Goal: Task Accomplishment & Management: Use online tool/utility

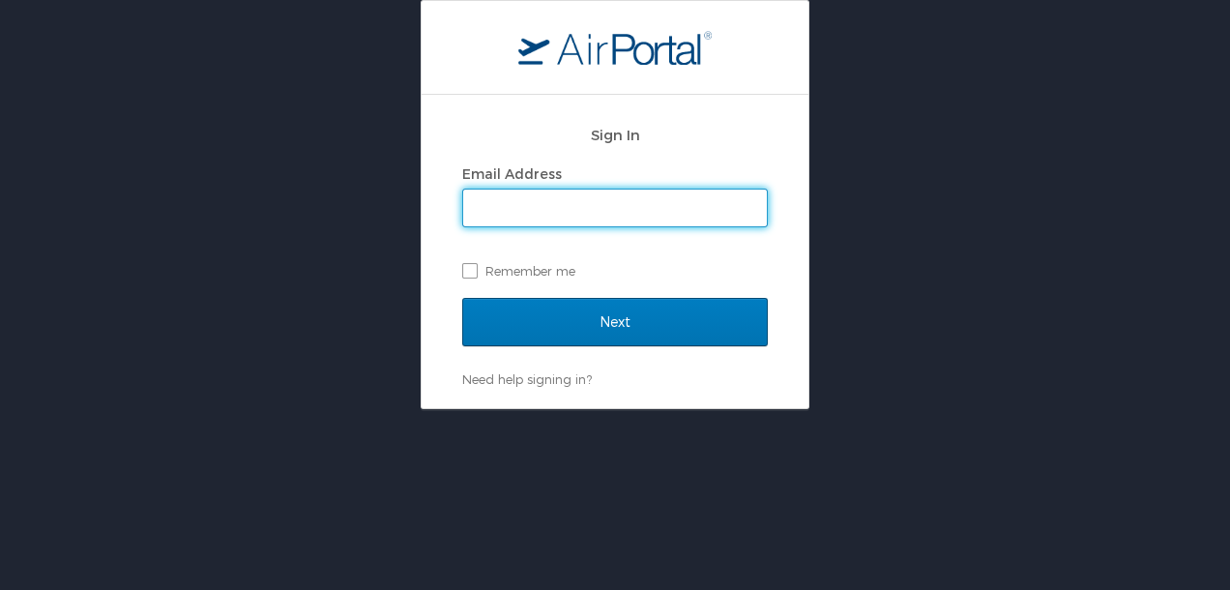
type input "[PERSON_NAME][EMAIL_ADDRESS][PERSON_NAME][DOMAIN_NAME]"
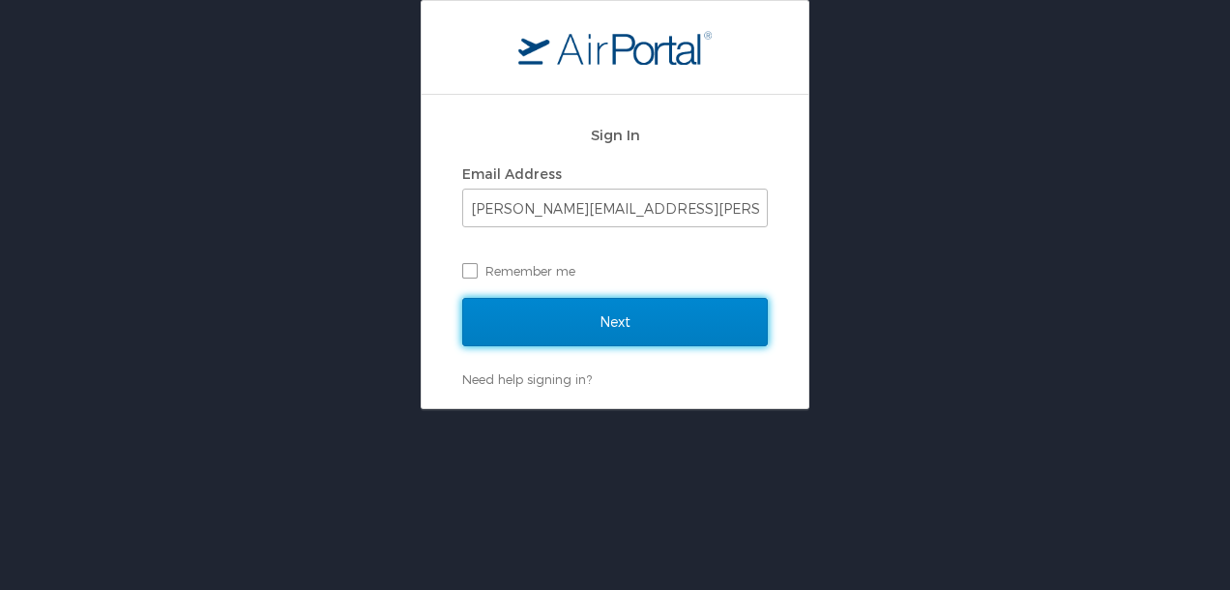
click at [478, 322] on input "Next" at bounding box center [615, 322] width 306 height 48
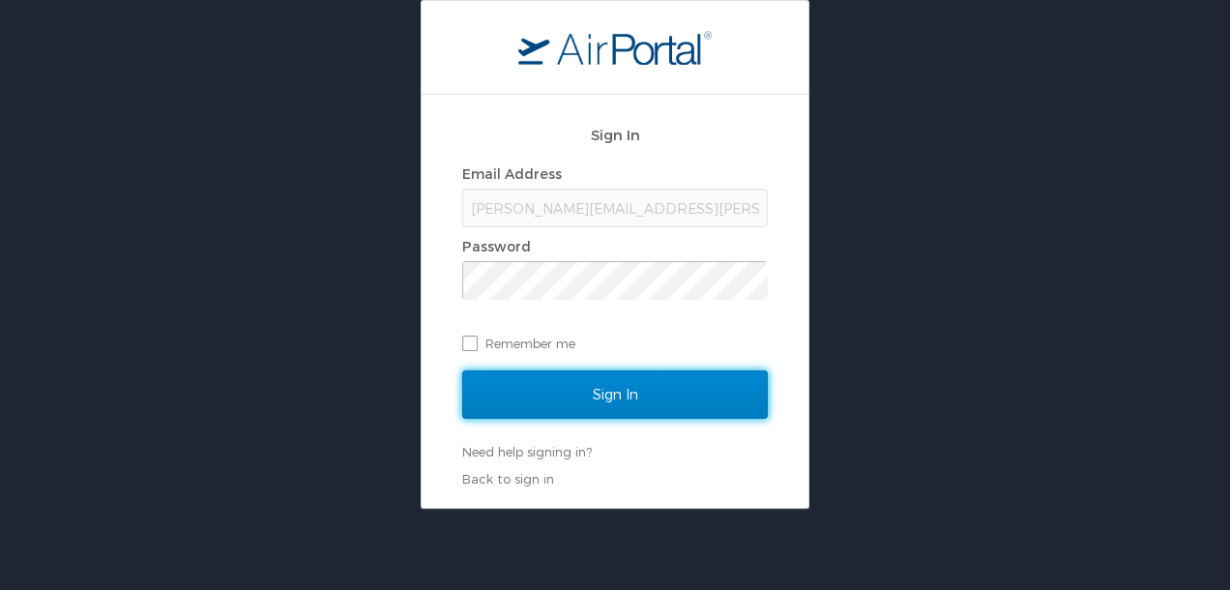
click at [610, 391] on input "Sign In" at bounding box center [615, 394] width 306 height 48
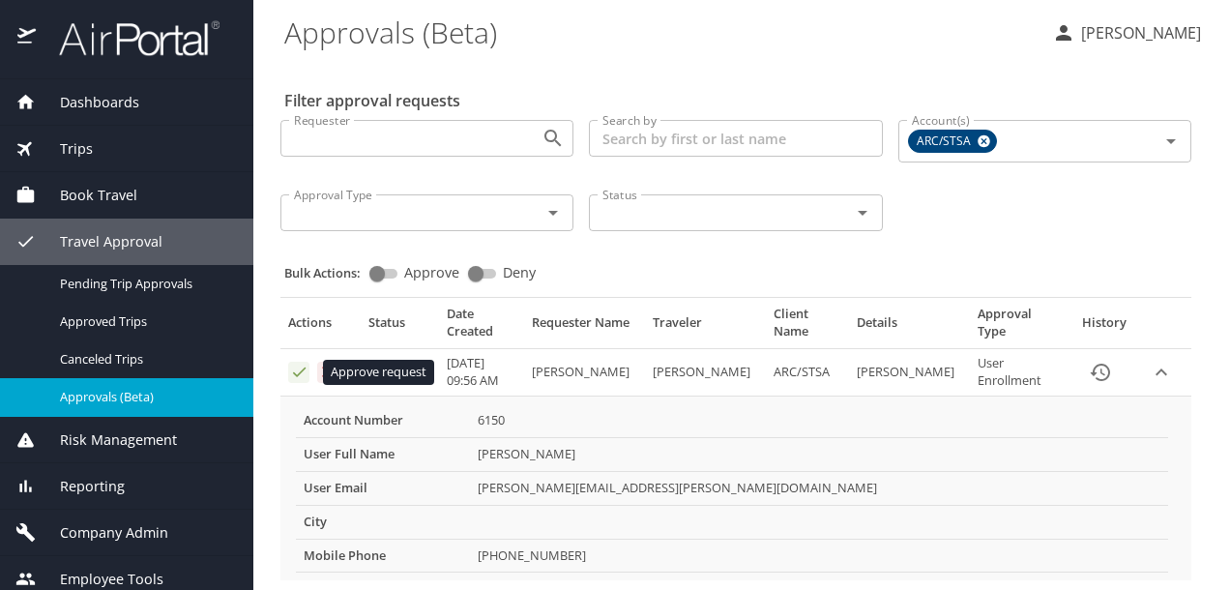
click at [297, 373] on icon "Approval table" at bounding box center [299, 372] width 18 height 18
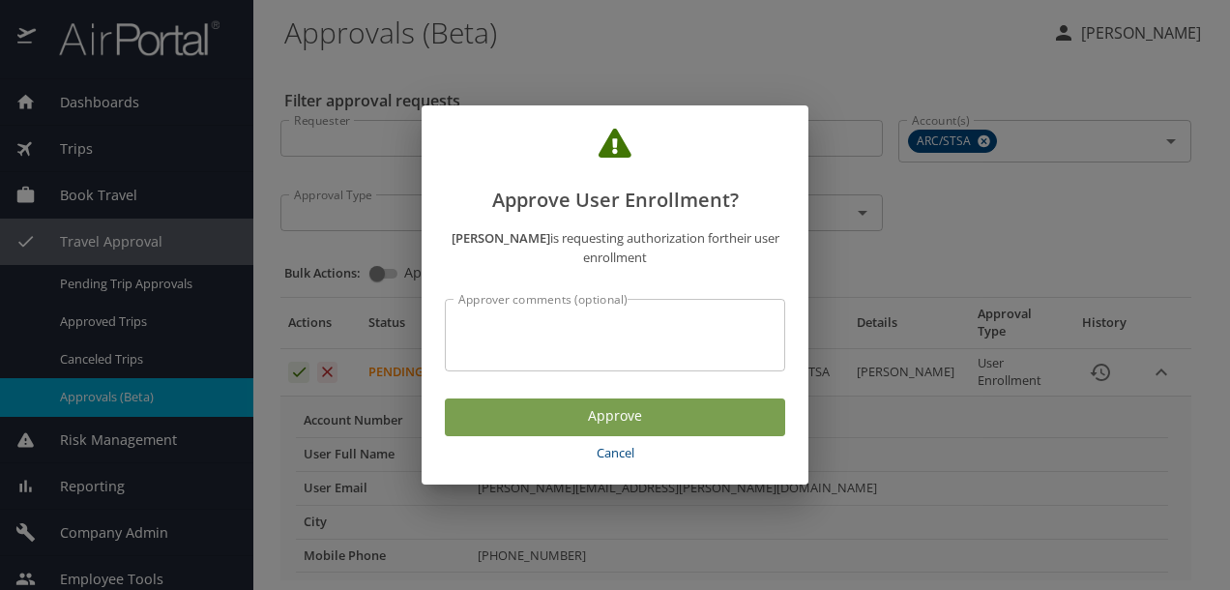
click at [622, 415] on span "Approve" at bounding box center [615, 416] width 310 height 24
